Goal: Transaction & Acquisition: Purchase product/service

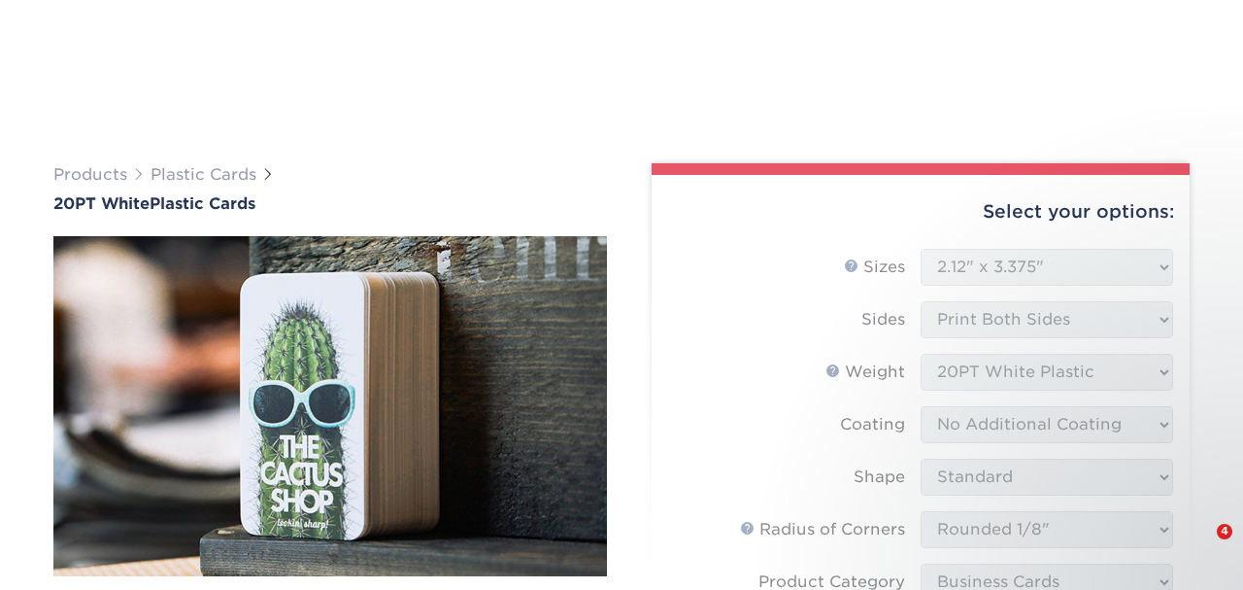
select select "2.12x3.38"
select select "589680c7-ee9a-431b-9d12-d7aeb1386a97"
select select "3b5148f1-0588-4f88-a218-97bcfdce65c1"
select select "upload"
select select "1000 – $226.00"
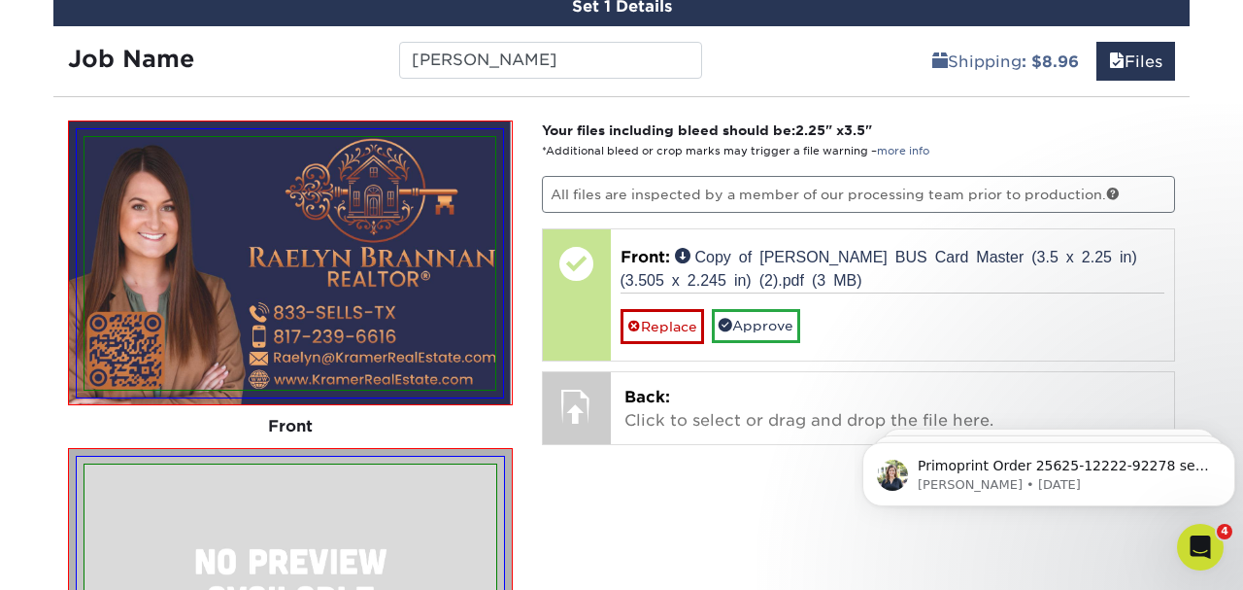
scroll to position [1181, 0]
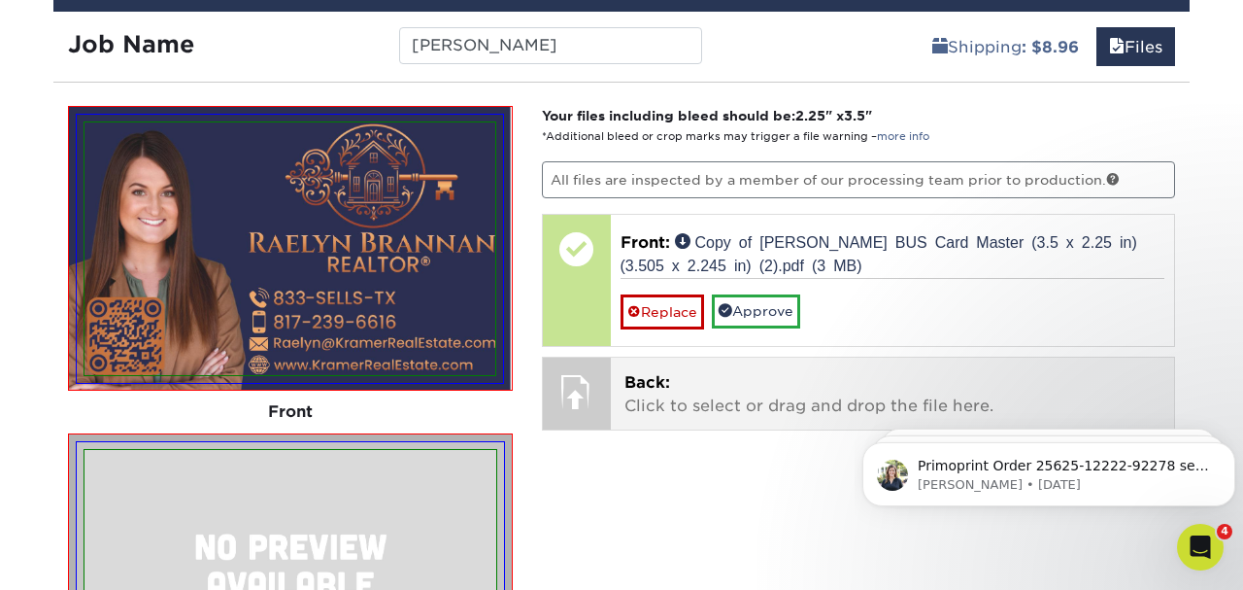
click at [682, 399] on p "Back: Click to select or drag and drop the file here." at bounding box center [893, 394] width 537 height 47
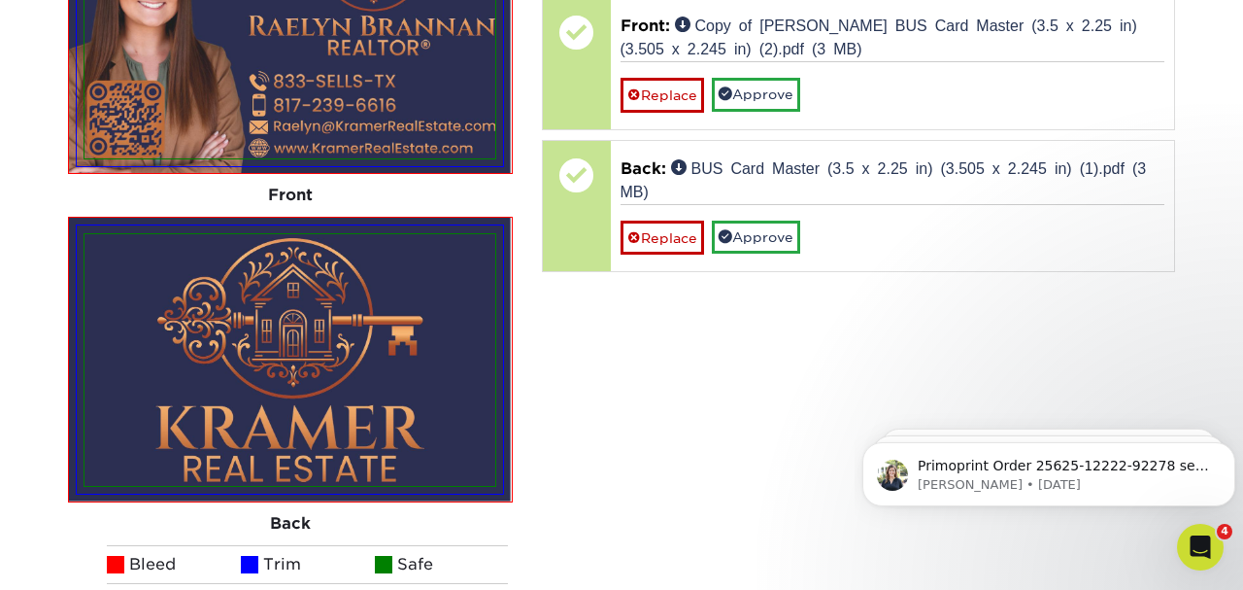
scroll to position [1399, 0]
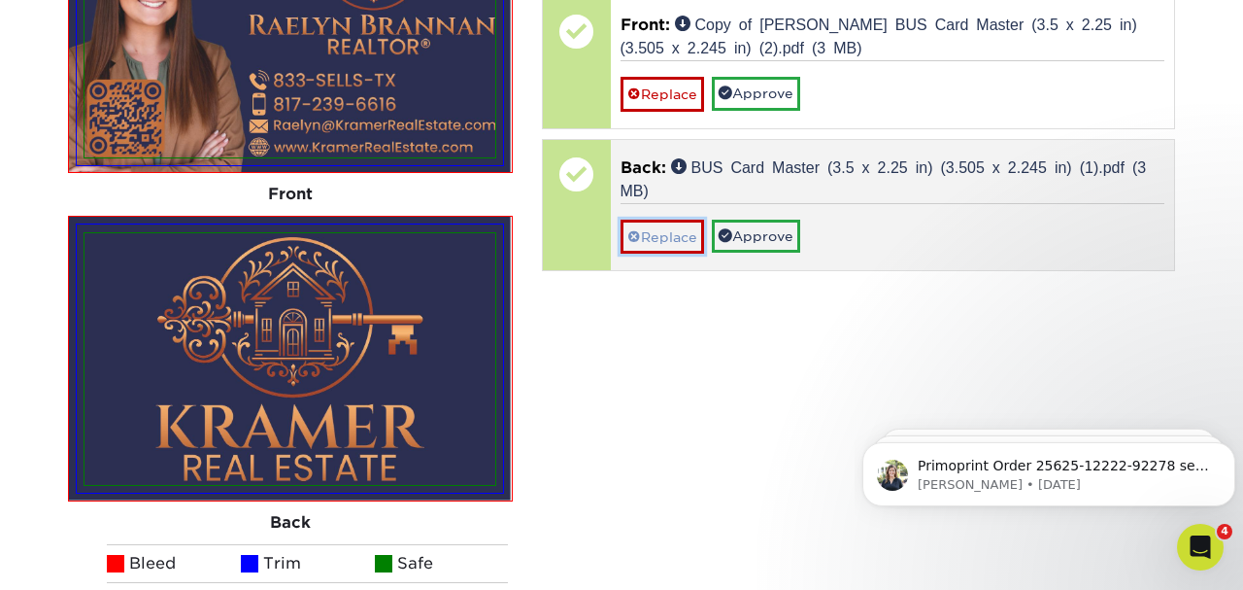
click at [661, 228] on link "Replace" at bounding box center [663, 237] width 84 height 34
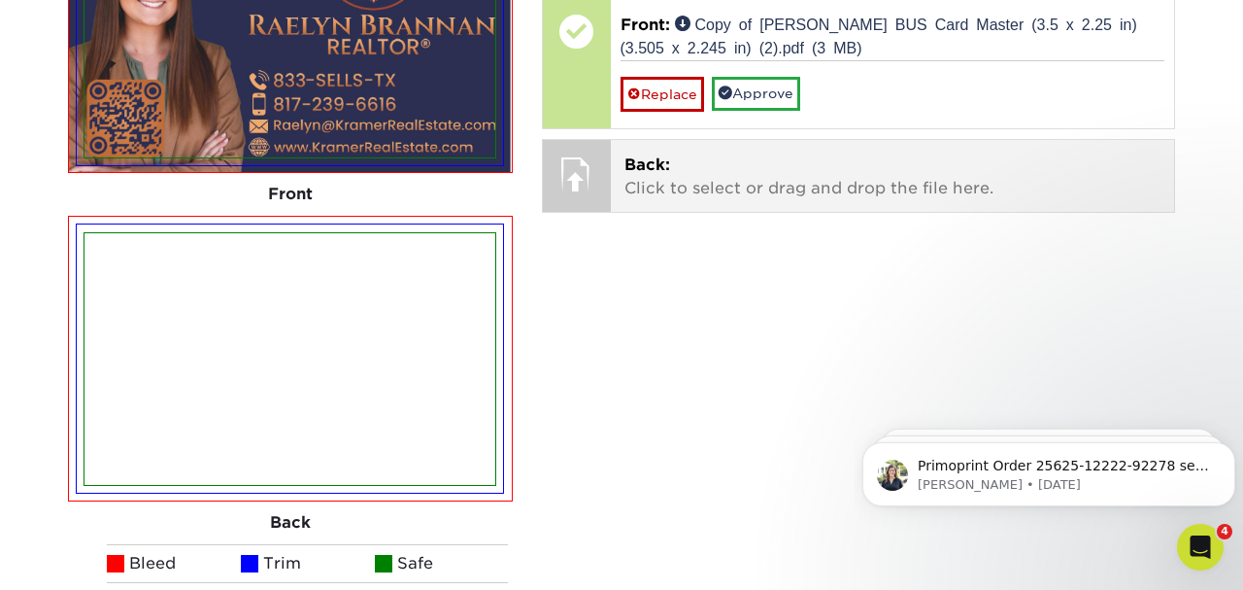
click at [725, 165] on p "Back: Click to select or drag and drop the file here." at bounding box center [893, 176] width 537 height 47
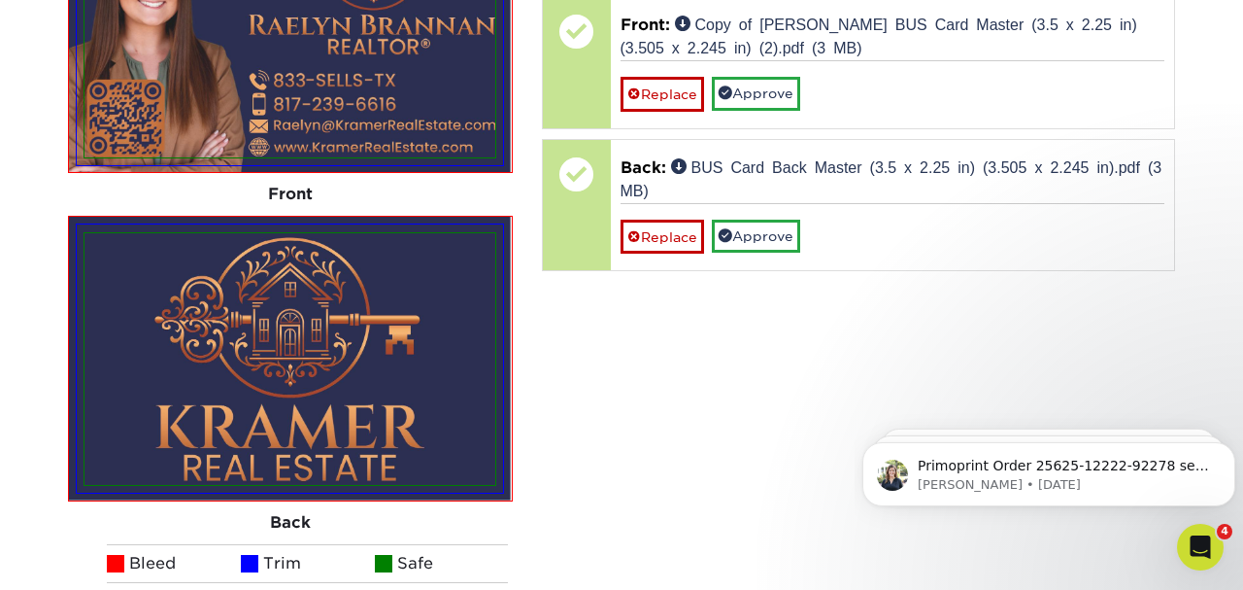
click at [731, 382] on div "Your files including bleed should be: 2.25 " x 3.5 " *Additional bleed or crop …" at bounding box center [858, 304] width 663 height 832
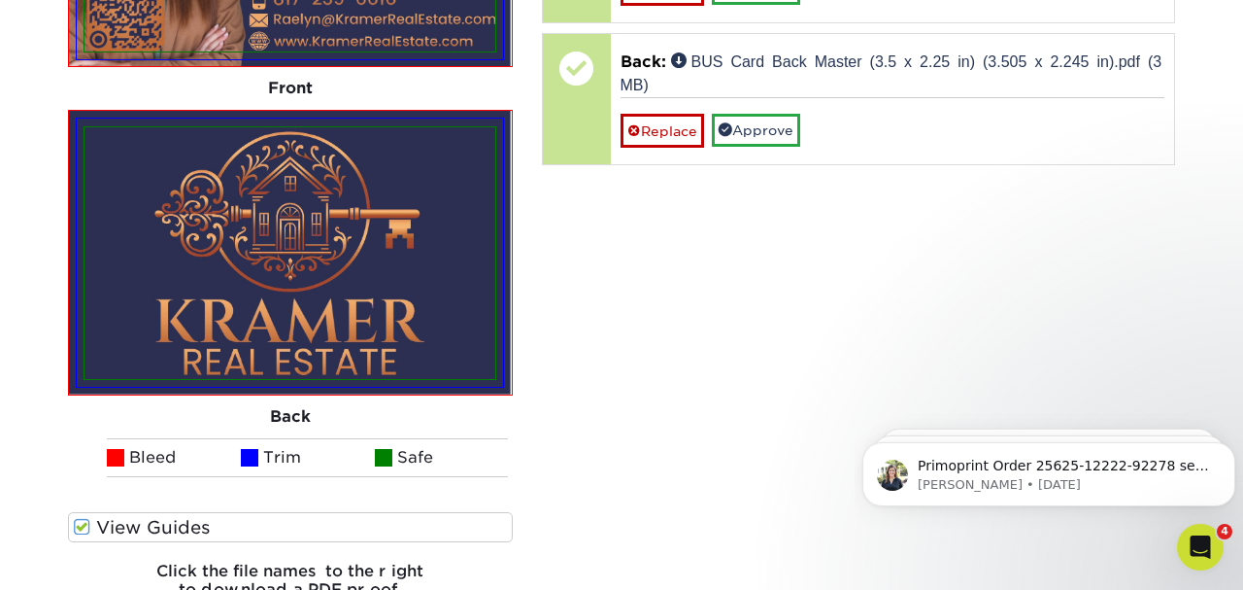
scroll to position [1523, 0]
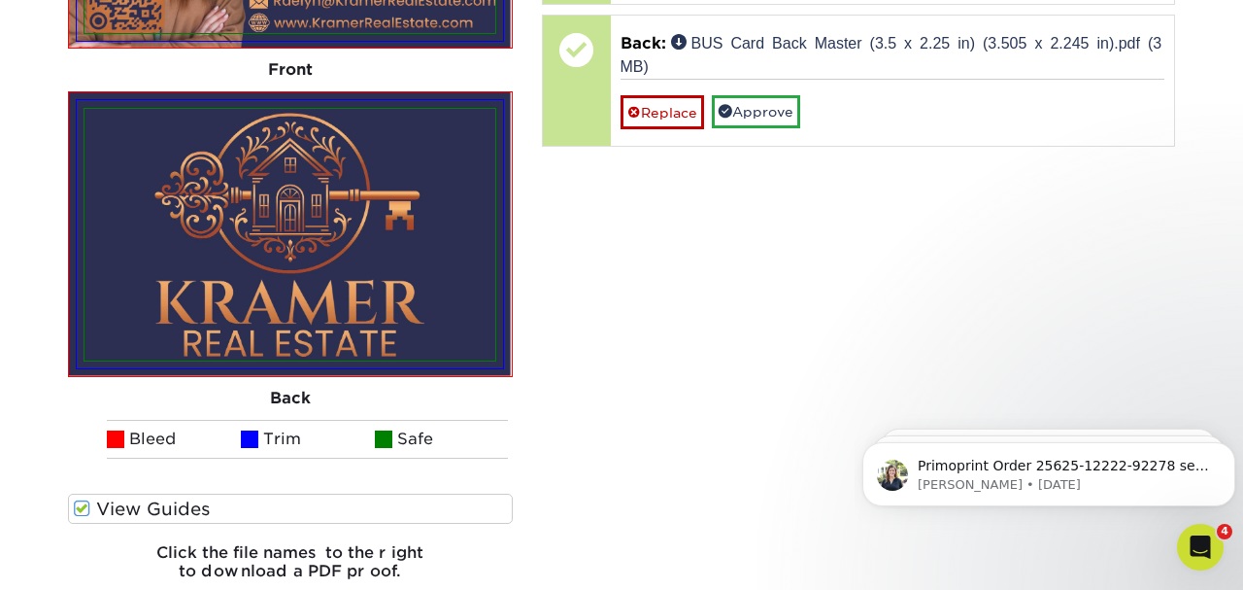
click at [666, 433] on div "Your files including bleed should be: 2.25 " x 3.5 " *Additional bleed or crop …" at bounding box center [858, 180] width 663 height 832
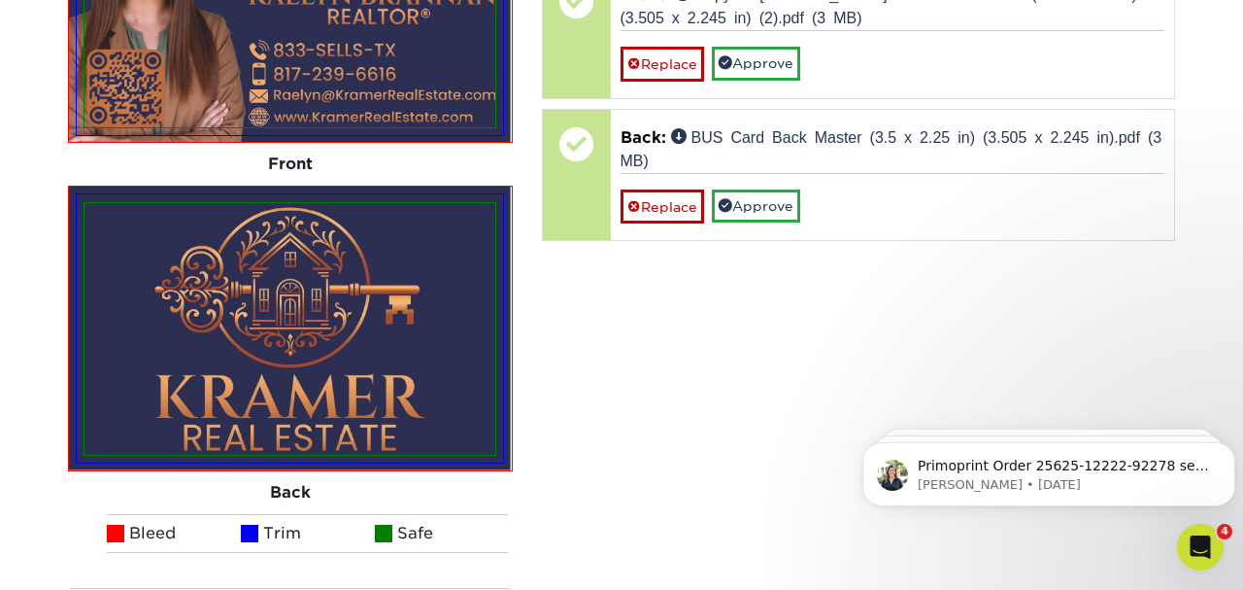
scroll to position [1378, 0]
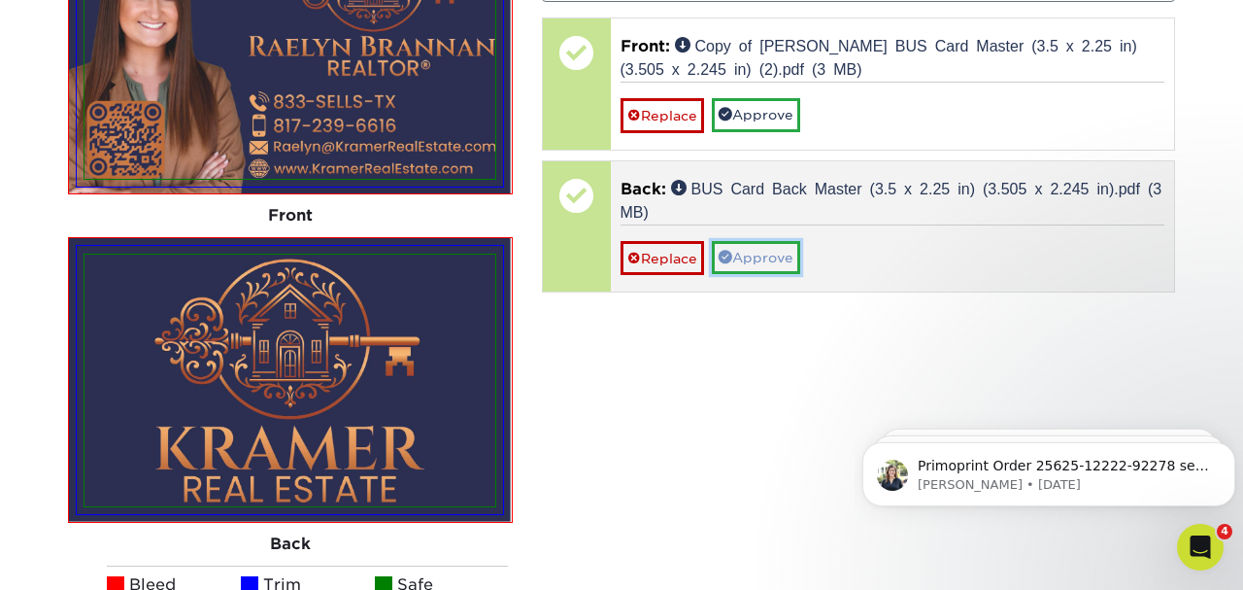
click at [774, 254] on link "Approve" at bounding box center [756, 257] width 88 height 33
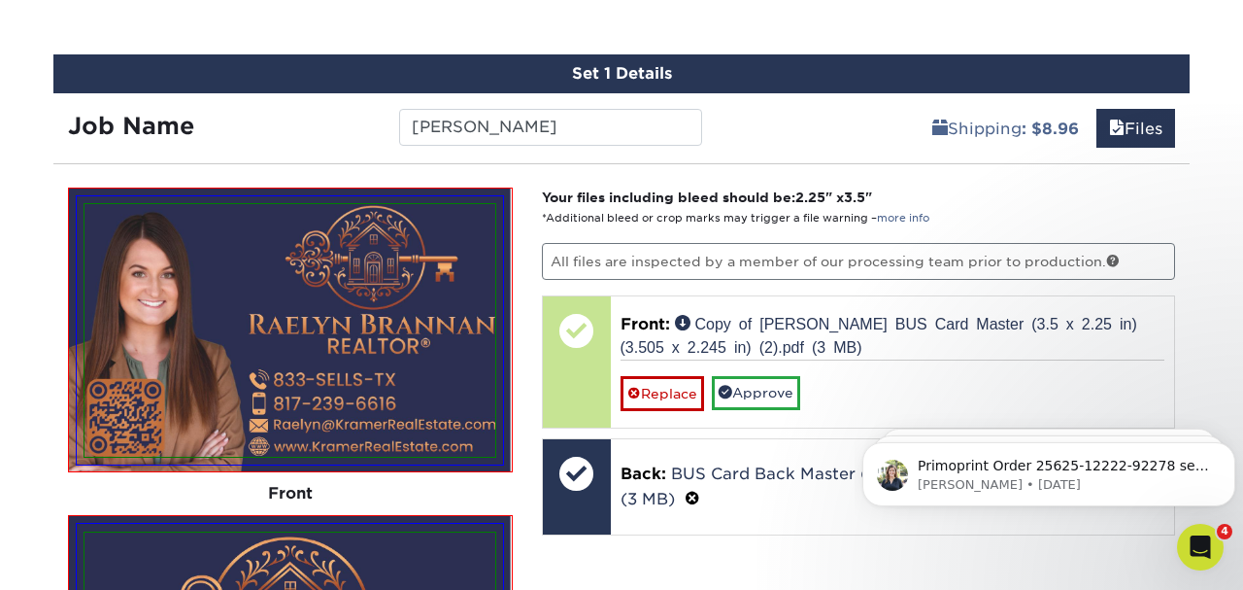
scroll to position [942, 0]
